Goal: Navigation & Orientation: Find specific page/section

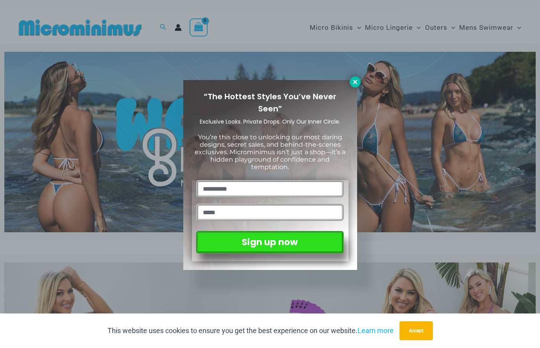
click at [355, 82] on icon at bounding box center [355, 82] width 4 height 4
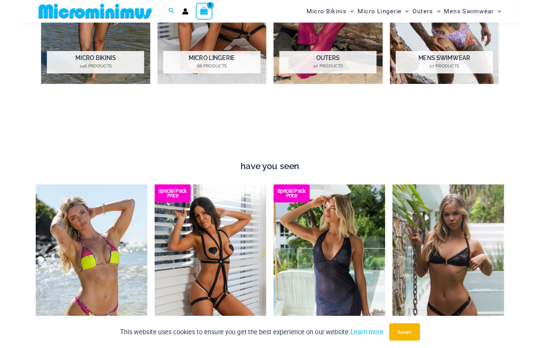
scroll to position [471, 0]
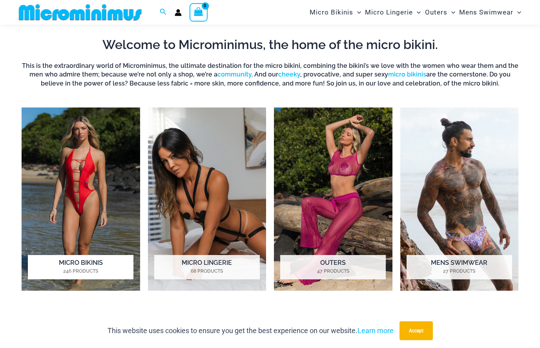
click at [110, 170] on img "Visit product category Micro Bikinis" at bounding box center [81, 199] width 119 height 183
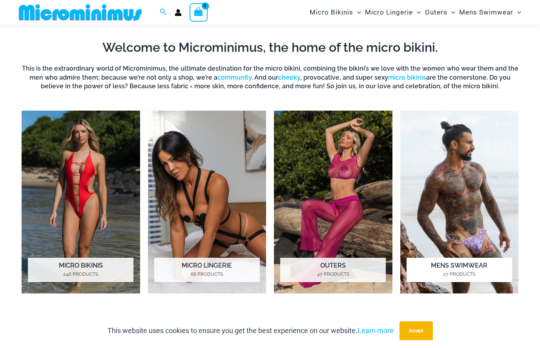
click at [436, 199] on img "Visit product category Mens Swimwear" at bounding box center [459, 202] width 119 height 183
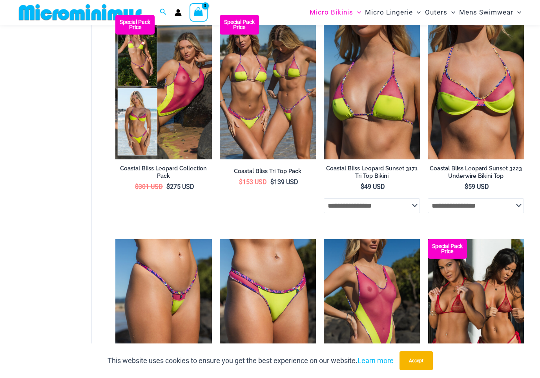
scroll to position [1155, 0]
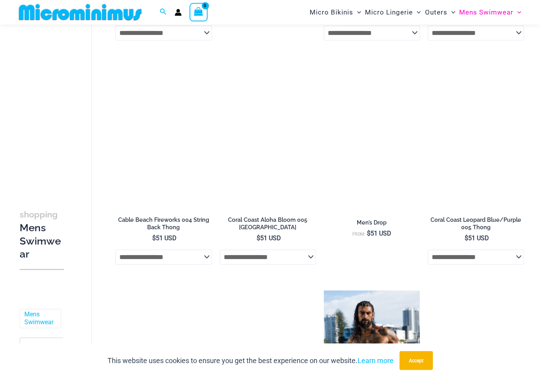
scroll to position [540, 0]
